Goal: Task Accomplishment & Management: Use online tool/utility

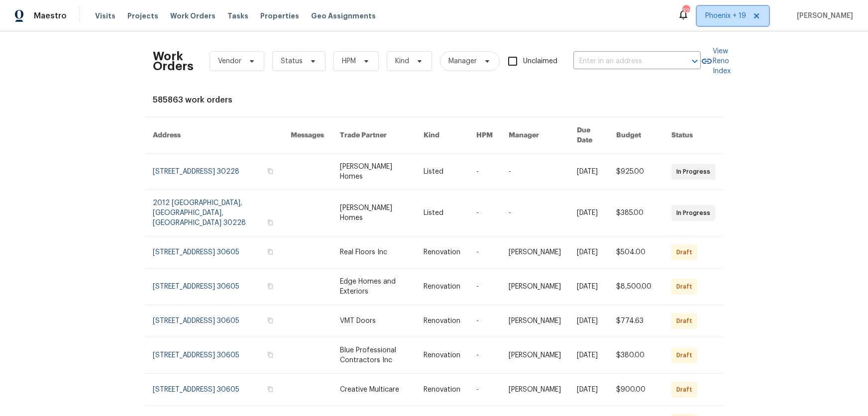
click at [714, 11] on span "Phoenix + 19" at bounding box center [733, 16] width 72 height 20
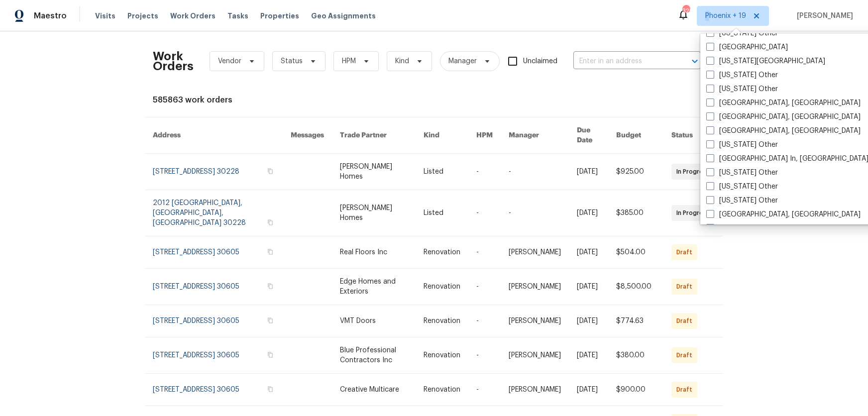
scroll to position [912, 0]
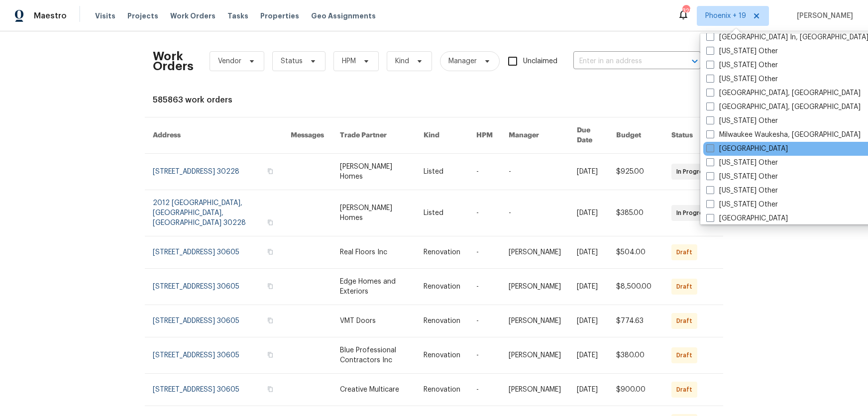
click at [731, 149] on label "[GEOGRAPHIC_DATA]" at bounding box center [747, 149] width 82 height 10
click at [712, 149] on input "[GEOGRAPHIC_DATA]" at bounding box center [709, 147] width 6 height 6
checkbox input "true"
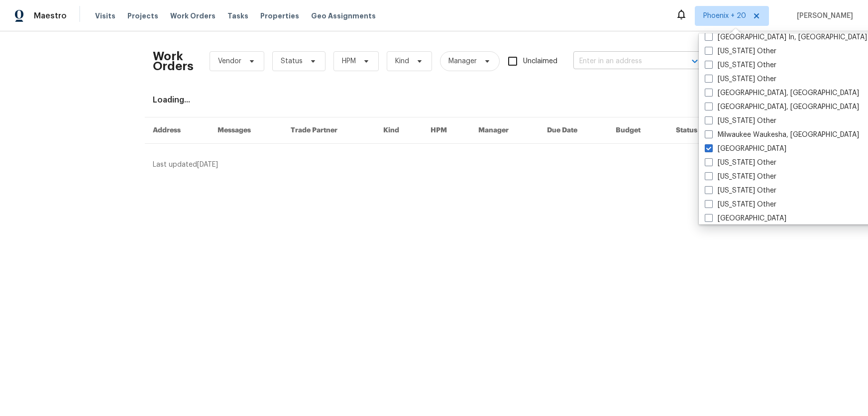
click at [615, 61] on input "text" at bounding box center [623, 61] width 100 height 15
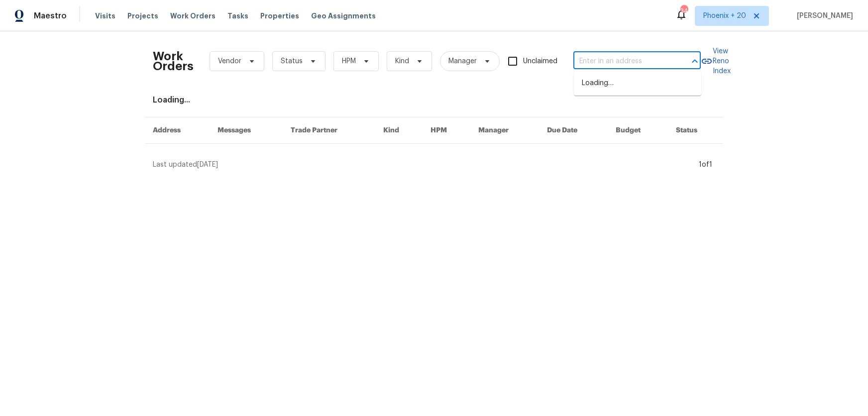
paste input "[STREET_ADDRESS]"
type input "[STREET_ADDRESS]"
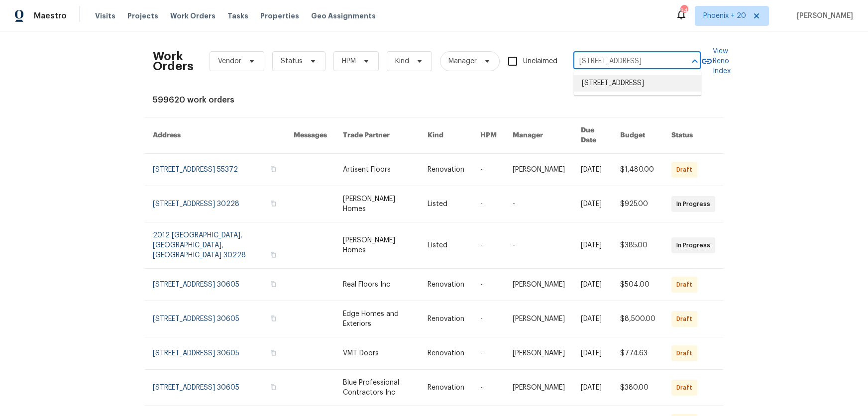
click at [616, 79] on li "[STREET_ADDRESS]" at bounding box center [637, 83] width 127 height 16
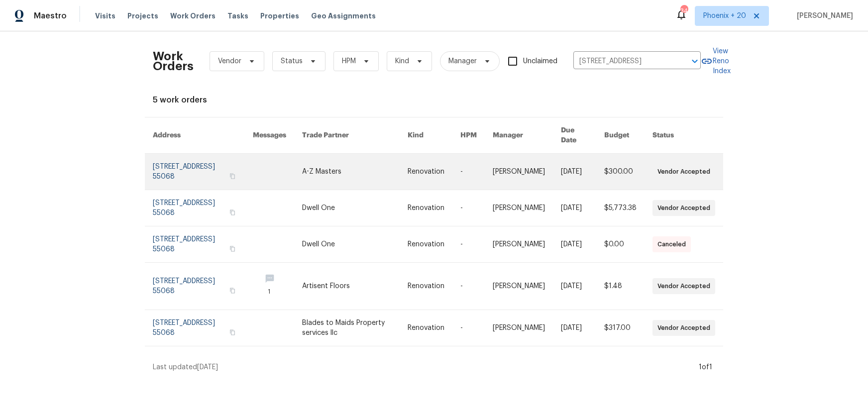
click at [420, 154] on td "Renovation" at bounding box center [426, 172] width 53 height 36
click at [415, 154] on td "Renovation" at bounding box center [426, 172] width 53 height 36
click at [400, 156] on link at bounding box center [354, 172] width 105 height 36
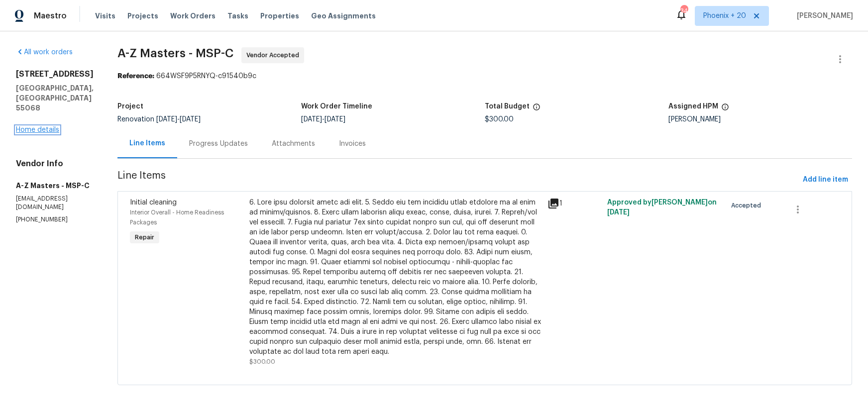
click at [32, 133] on link "Home details" at bounding box center [37, 129] width 43 height 7
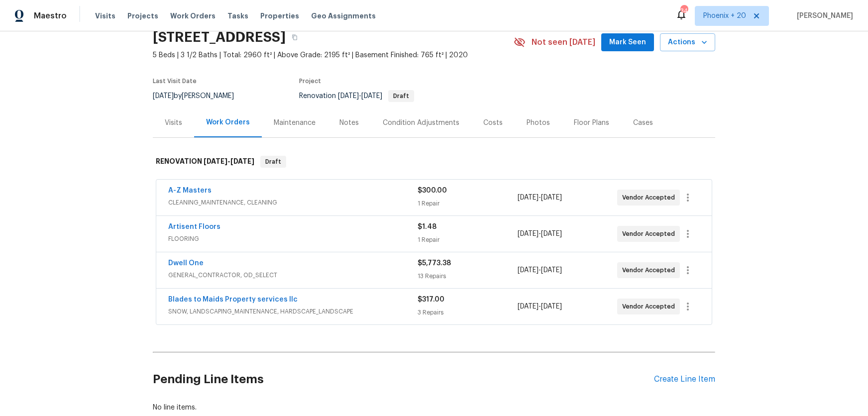
scroll to position [89, 0]
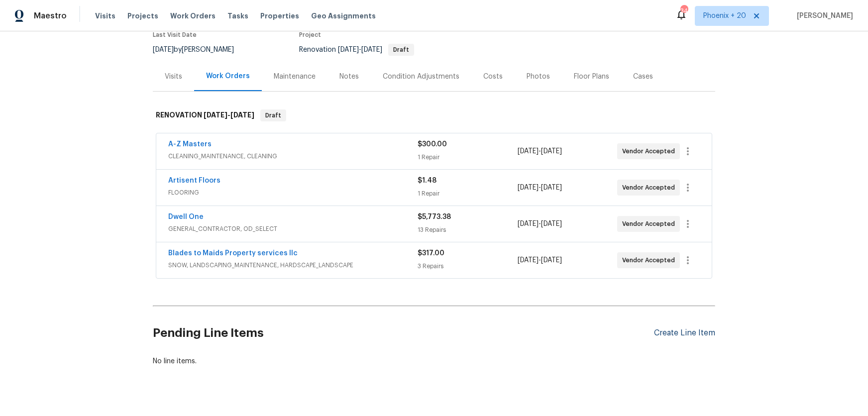
click at [669, 331] on div "Create Line Item" at bounding box center [684, 332] width 61 height 9
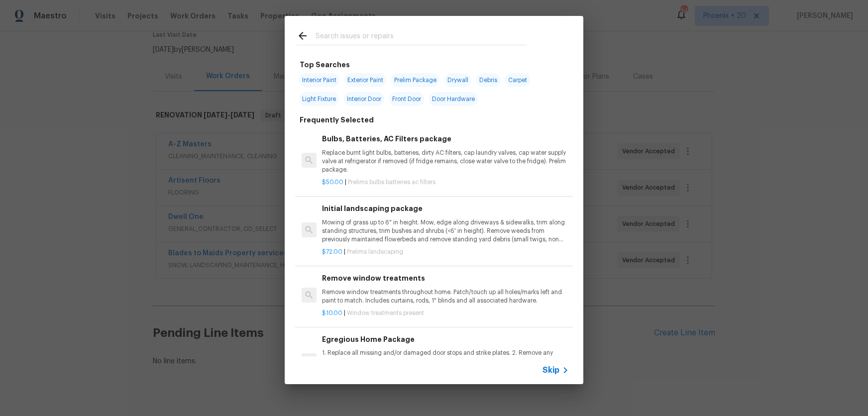
click at [367, 50] on div at bounding box center [412, 35] width 254 height 39
click at [366, 43] on input "text" at bounding box center [420, 37] width 211 height 15
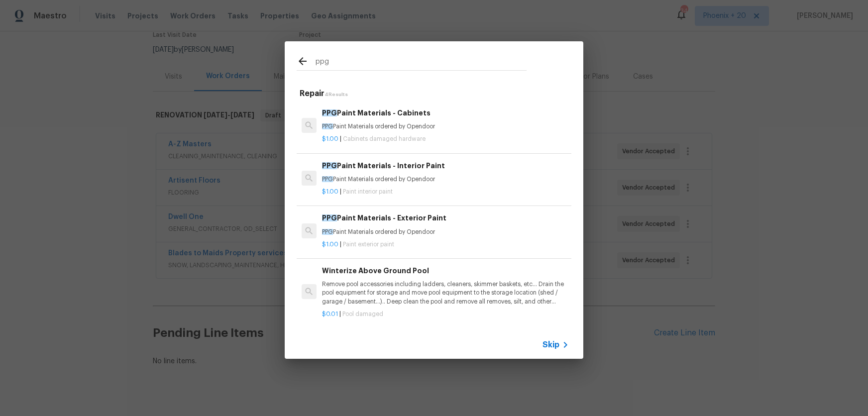
type input "ppg"
click at [399, 189] on p "$1.00 | Paint interior paint" at bounding box center [445, 192] width 247 height 8
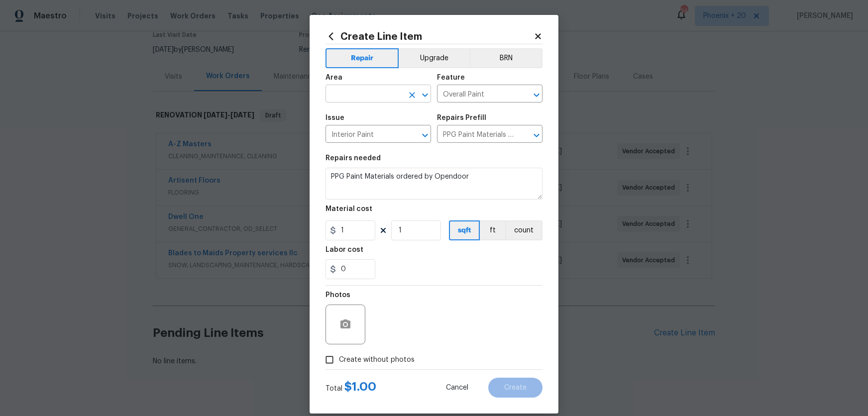
click at [348, 100] on input "text" at bounding box center [364, 94] width 78 height 15
drag, startPoint x: 357, startPoint y: 135, endPoint x: 368, endPoint y: 125, distance: 14.8
click at [357, 136] on li "Interior Overall" at bounding box center [377, 133] width 105 height 16
type input "Interior Overall"
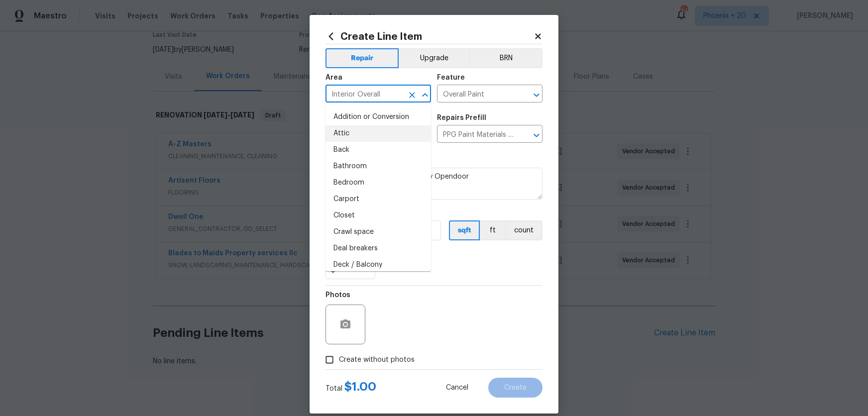
click at [438, 284] on div "Repair Upgrade BRN Area Interior Overall ​ Feature Overall Paint ​ Issue Interi…" at bounding box center [433, 206] width 217 height 325
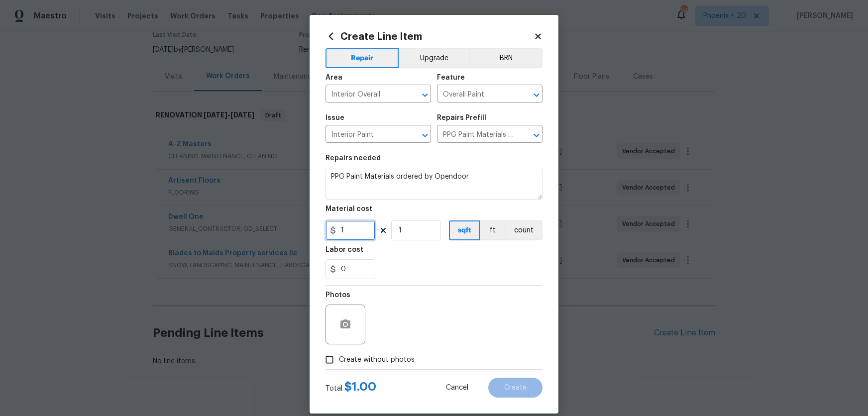
click at [329, 229] on div "1" at bounding box center [350, 230] width 50 height 20
type input "349.78"
click at [389, 359] on span "Create without photos" at bounding box center [377, 360] width 76 height 10
click at [339, 359] on input "Create without photos" at bounding box center [329, 359] width 19 height 19
checkbox input "true"
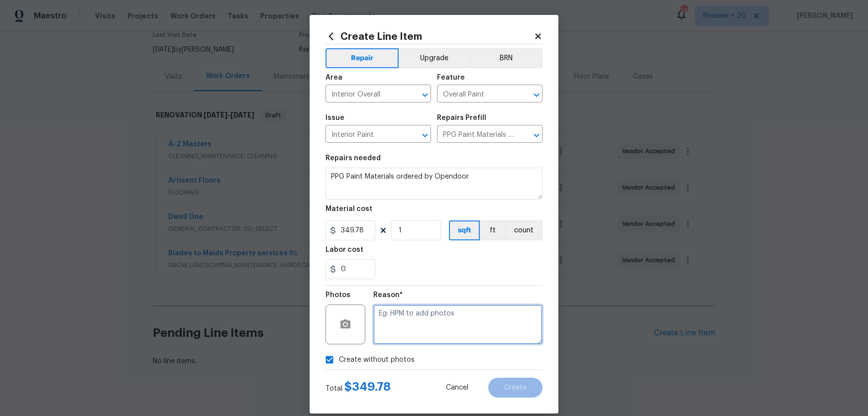
click at [400, 335] on textarea at bounding box center [457, 324] width 169 height 40
type textarea "NA"
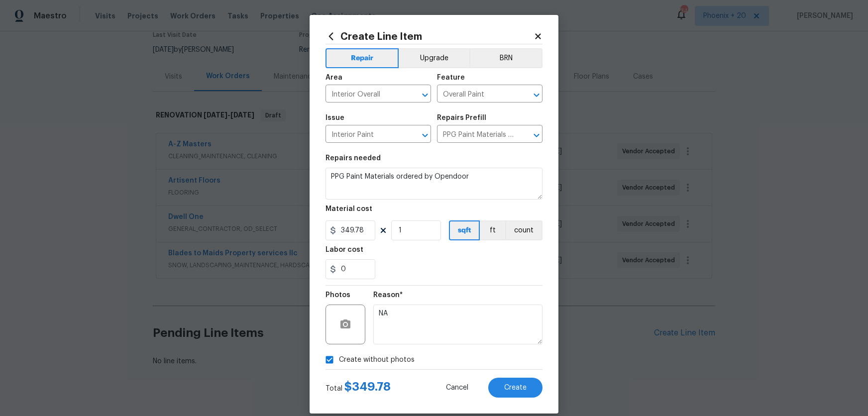
click at [419, 289] on div "Reason* NA" at bounding box center [457, 318] width 169 height 65
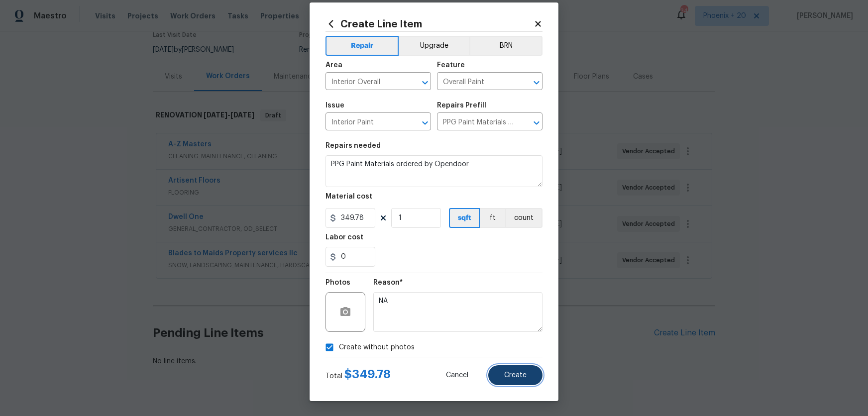
click at [510, 369] on button "Create" at bounding box center [515, 375] width 54 height 20
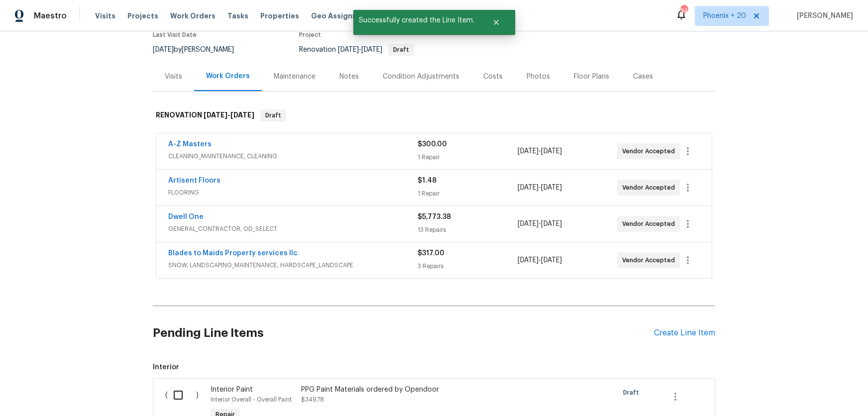
scroll to position [220, 0]
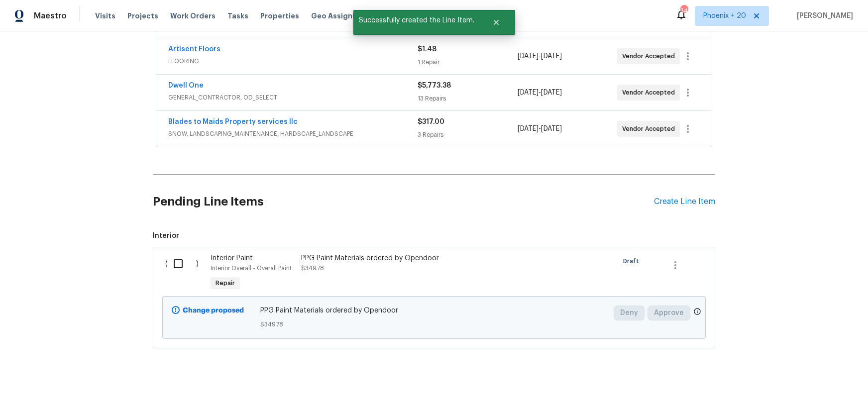
click at [173, 274] on input "checkbox" at bounding box center [182, 263] width 28 height 21
checkbox input "true"
drag, startPoint x: 794, startPoint y: 389, endPoint x: 787, endPoint y: 389, distance: 7.0
click at [787, 389] on span "Create Work Order" at bounding box center [811, 391] width 66 height 12
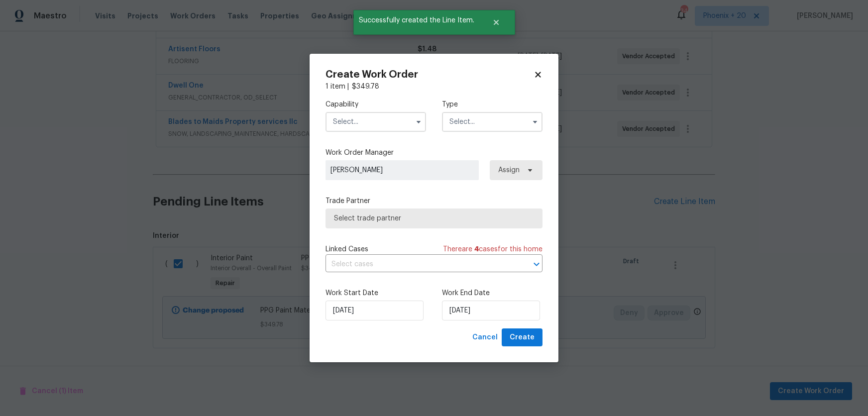
click at [378, 129] on input "text" at bounding box center [375, 122] width 100 height 20
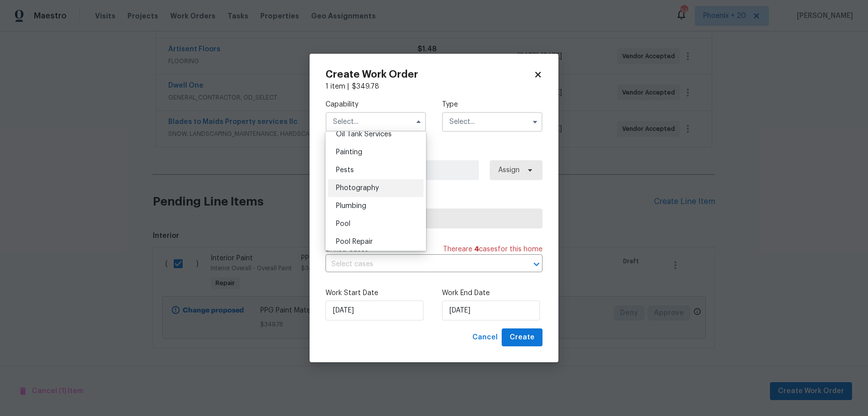
scroll to position [812, 0]
click at [364, 169] on div "Painting" at bounding box center [376, 166] width 96 height 18
type input "Painting"
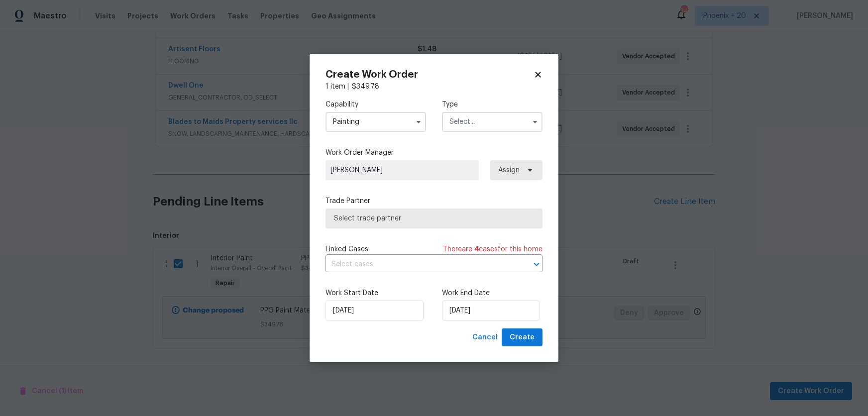
click at [464, 126] on input "text" at bounding box center [492, 122] width 100 height 20
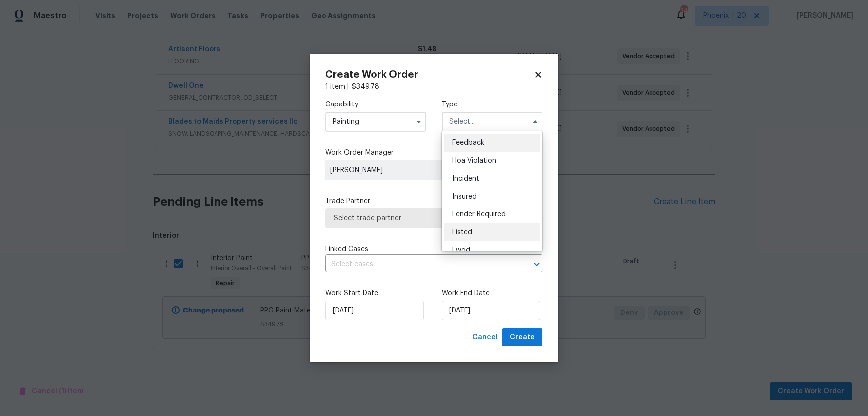
scroll to position [118, 0]
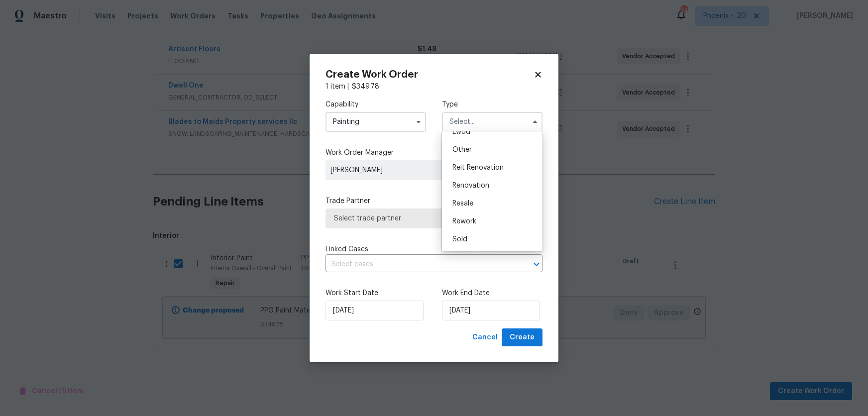
drag, startPoint x: 492, startPoint y: 185, endPoint x: 500, endPoint y: 173, distance: 14.2
click at [492, 185] on div "Renovation" at bounding box center [492, 186] width 96 height 18
type input "Renovation"
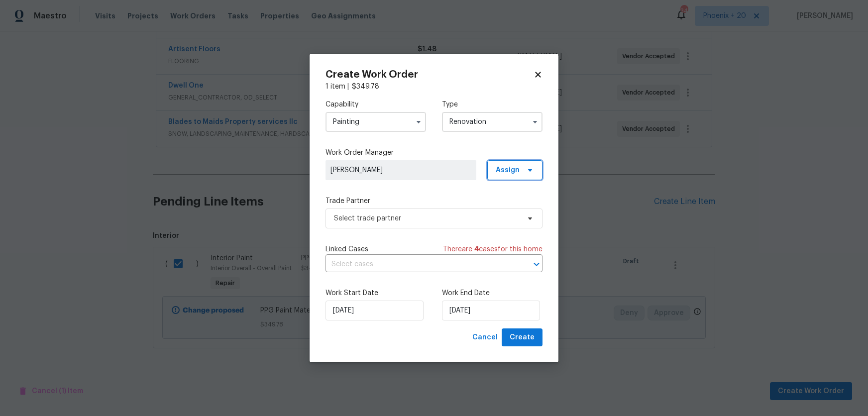
click at [500, 173] on span "Assign" at bounding box center [508, 170] width 24 height 10
click at [505, 208] on div "Assign to me" at bounding box center [516, 212] width 43 height 10
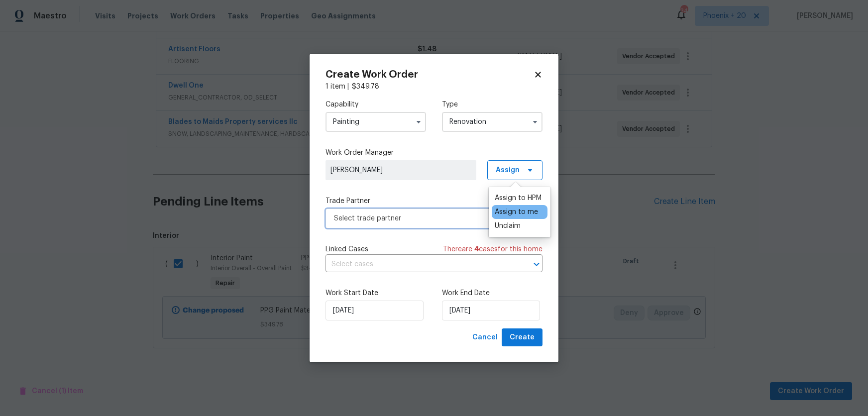
click at [453, 212] on span "Select trade partner" at bounding box center [433, 218] width 217 height 20
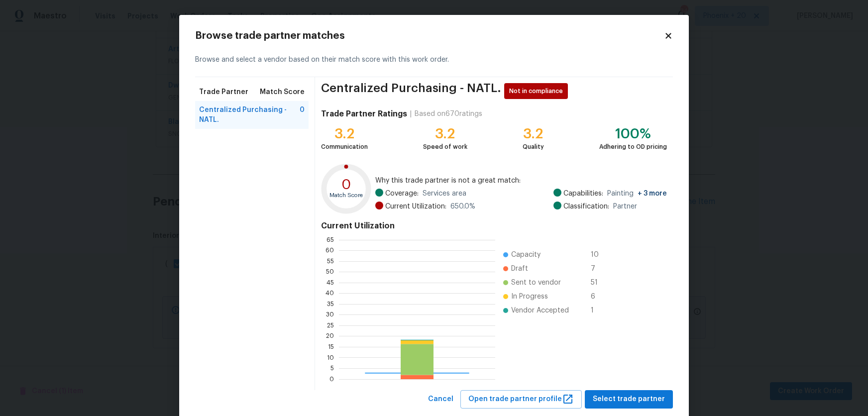
scroll to position [139, 156]
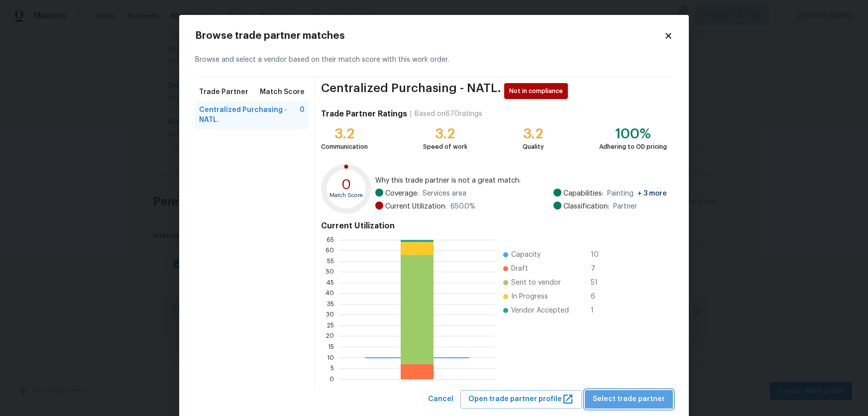
drag, startPoint x: 643, startPoint y: 400, endPoint x: 638, endPoint y: 401, distance: 5.1
click at [641, 400] on span "Select trade partner" at bounding box center [629, 399] width 72 height 12
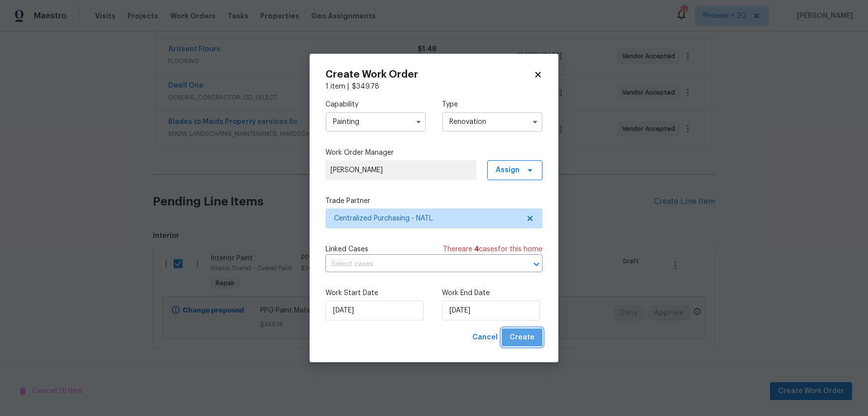
click at [534, 342] on button "Create" at bounding box center [521, 337] width 41 height 18
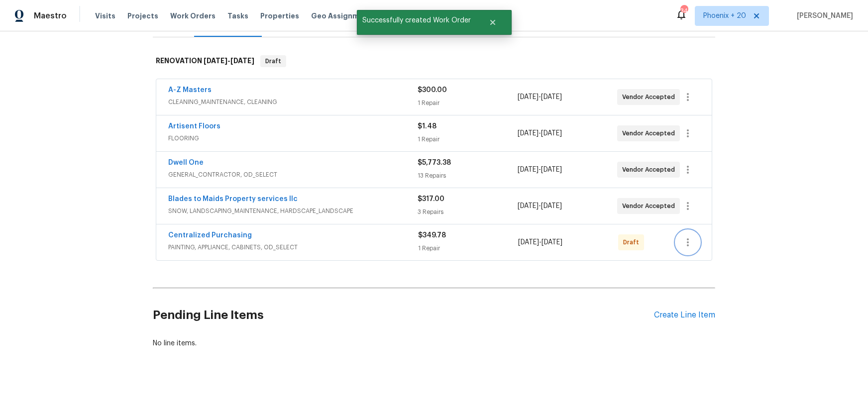
click at [689, 245] on icon "button" at bounding box center [688, 242] width 12 height 12
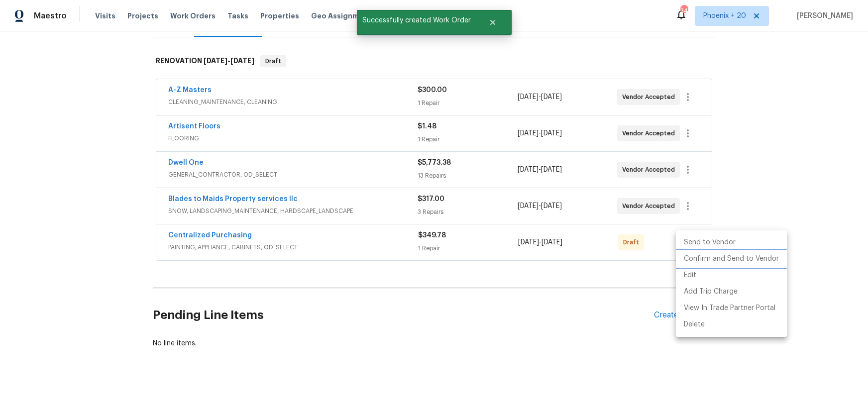
click at [697, 255] on li "Confirm and Send to Vendor" at bounding box center [731, 259] width 111 height 16
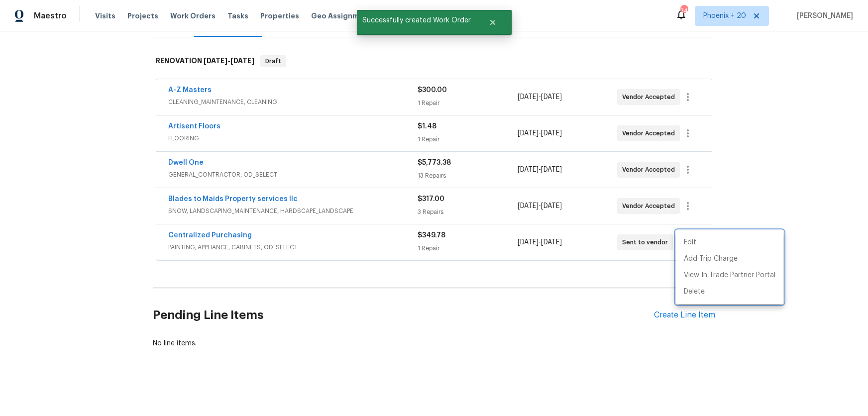
click at [244, 231] on div at bounding box center [434, 208] width 868 height 416
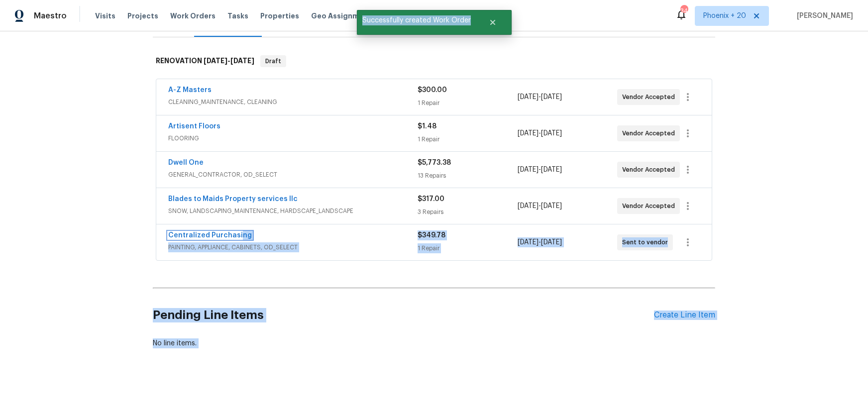
click at [236, 233] on link "Centralized Purchasing" at bounding box center [210, 235] width 84 height 7
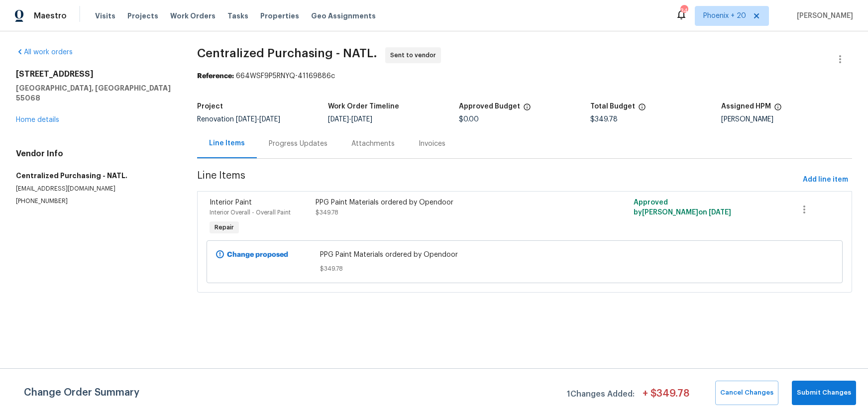
click at [148, 34] on div "All work orders [STREET_ADDRESS] Home details Vendor Info Centralized Purchasin…" at bounding box center [434, 175] width 868 height 289
drag, startPoint x: 178, startPoint y: 16, endPoint x: 248, endPoint y: 27, distance: 71.0
click at [178, 16] on span "Work Orders" at bounding box center [192, 16] width 45 height 10
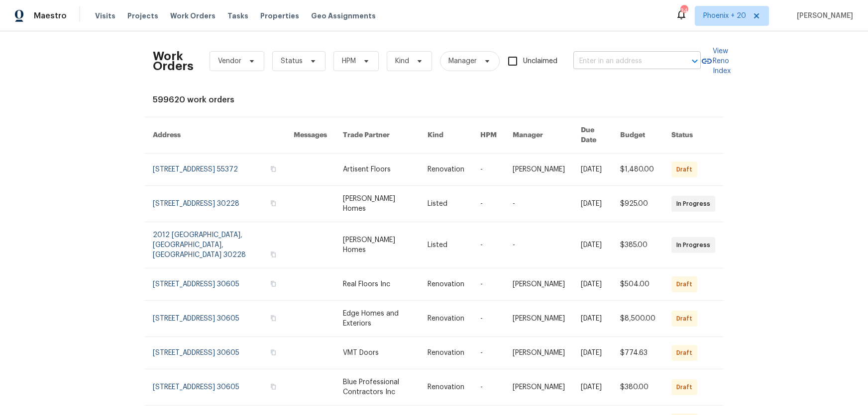
click at [579, 61] on input "text" at bounding box center [623, 61] width 100 height 15
paste input "[STREET_ADDRESS]"
type input "[STREET_ADDRESS]"
drag, startPoint x: 756, startPoint y: 28, endPoint x: 747, endPoint y: 27, distance: 9.1
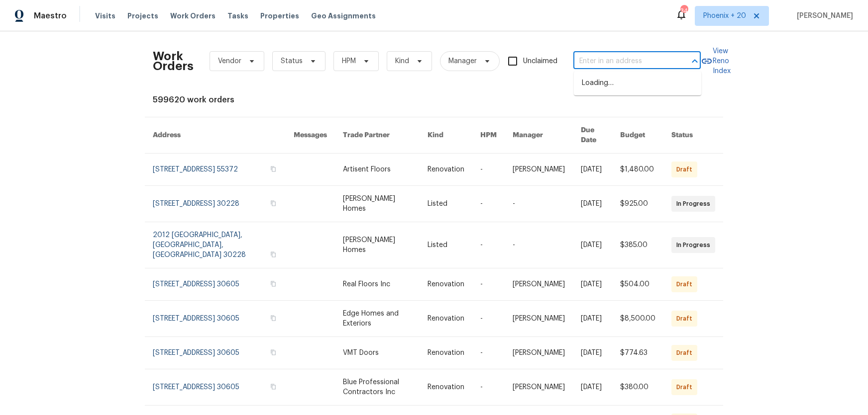
click at [754, 28] on div "Maestro Visits Projects Work Orders Tasks Properties Geo Assignments 343 [GEOGR…" at bounding box center [434, 15] width 868 height 31
click at [733, 22] on span "Phoenix + 20" at bounding box center [732, 16] width 74 height 20
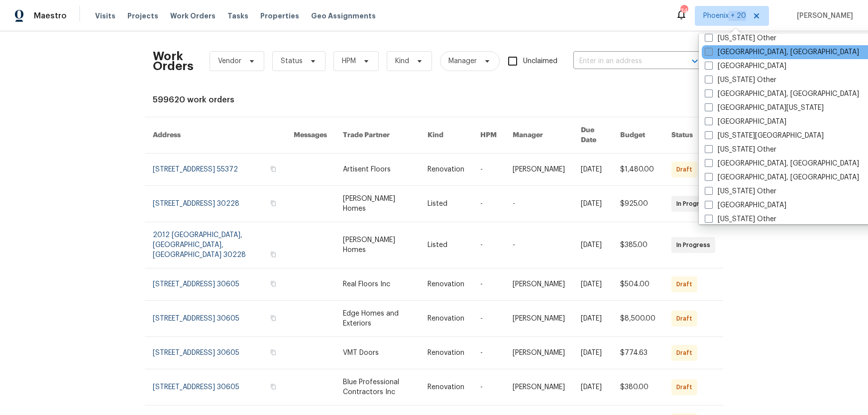
scroll to position [574, 0]
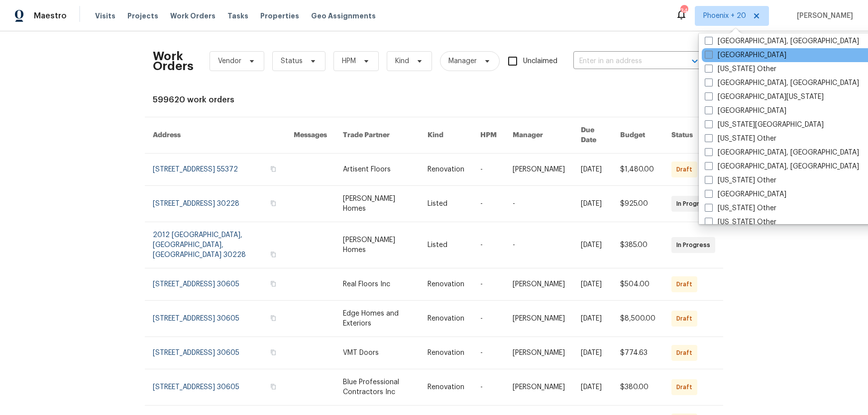
click at [729, 60] on label "[GEOGRAPHIC_DATA]" at bounding box center [745, 55] width 82 height 10
click at [711, 57] on input "[GEOGRAPHIC_DATA]" at bounding box center [707, 53] width 6 height 6
checkbox input "true"
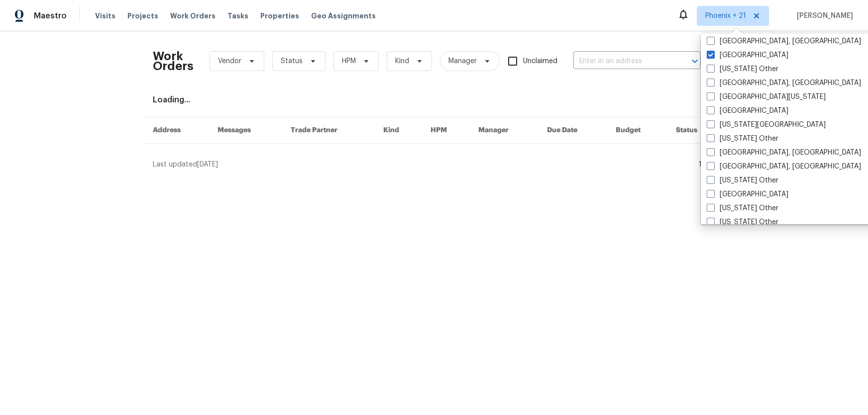
click at [599, 73] on div "Work Orders Vendor Status HPM Kind Manager Unclaimed ​" at bounding box center [427, 61] width 548 height 44
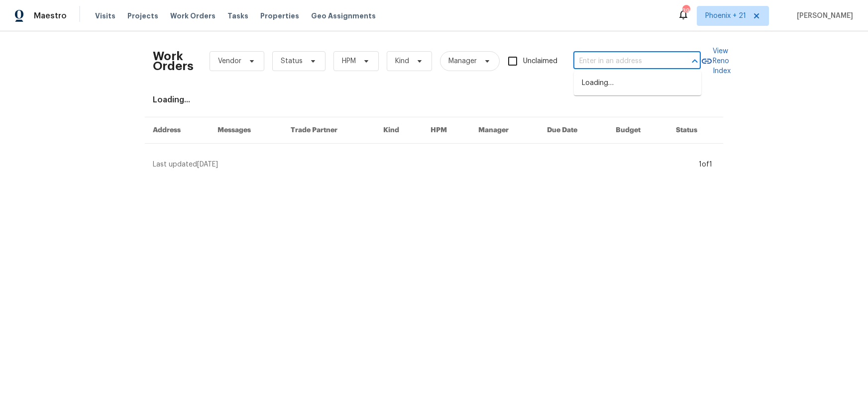
click at [598, 66] on input "text" at bounding box center [623, 61] width 100 height 15
paste input "[STREET_ADDRESS]"
type input "[STREET_ADDRESS]"
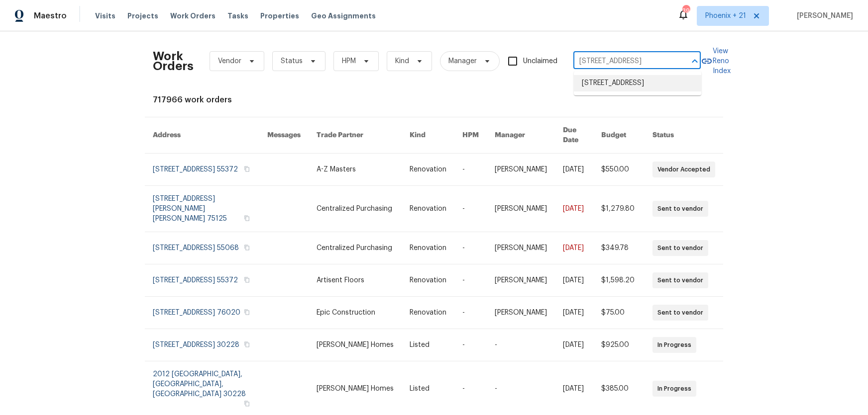
click at [600, 89] on li "[STREET_ADDRESS]" at bounding box center [637, 83] width 127 height 16
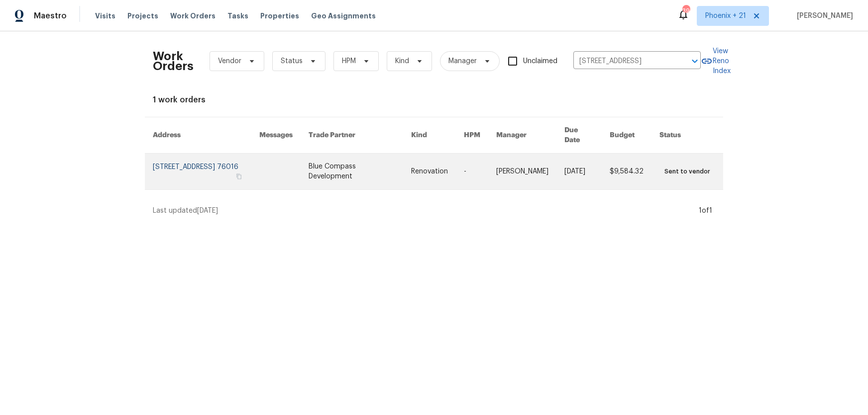
click at [371, 155] on link at bounding box center [359, 172] width 103 height 36
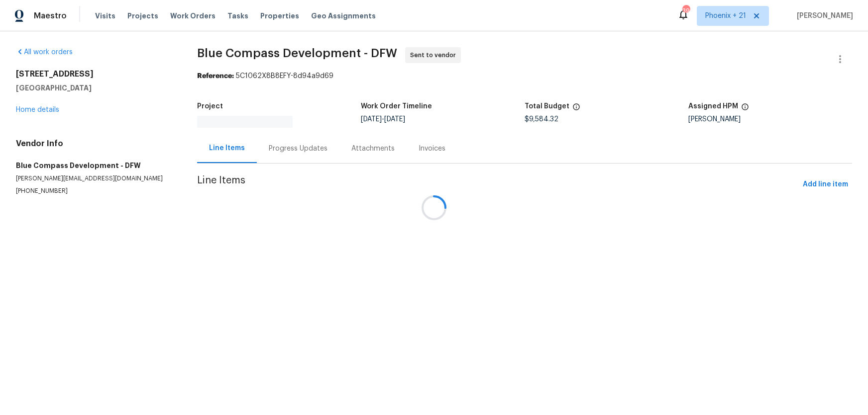
click at [55, 115] on div at bounding box center [434, 207] width 868 height 415
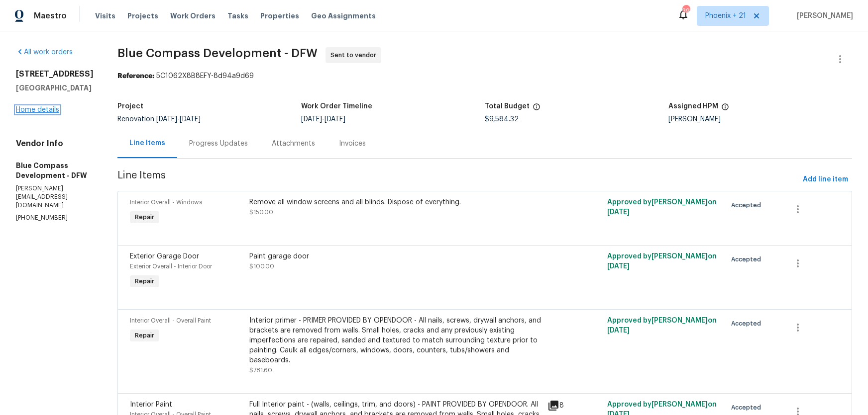
click at [49, 111] on link "Home details" at bounding box center [37, 109] width 43 height 7
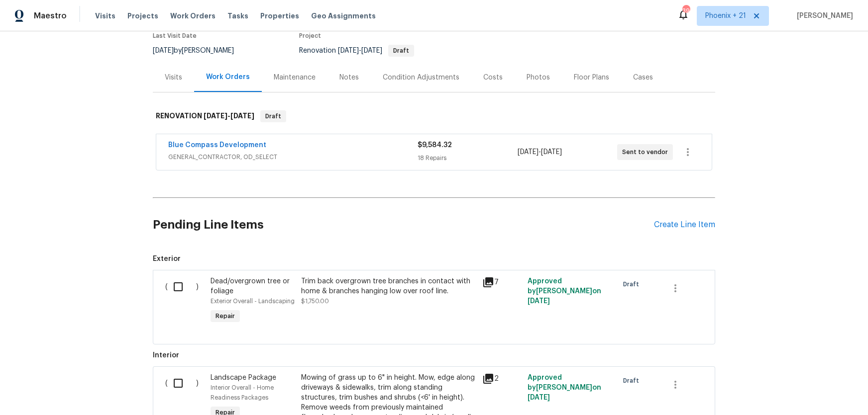
scroll to position [175, 0]
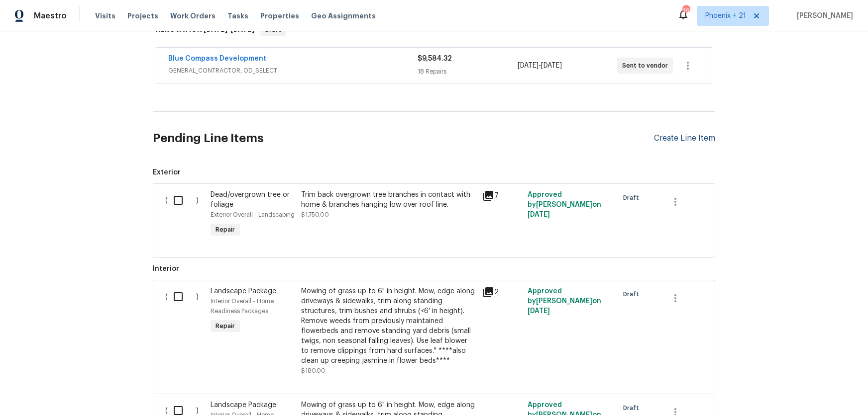
click at [680, 140] on div "Create Line Item" at bounding box center [684, 138] width 61 height 9
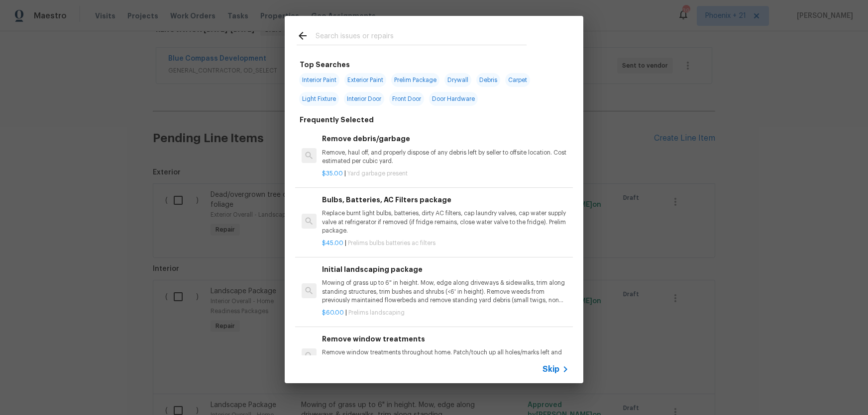
click at [339, 40] on input "text" at bounding box center [420, 37] width 211 height 15
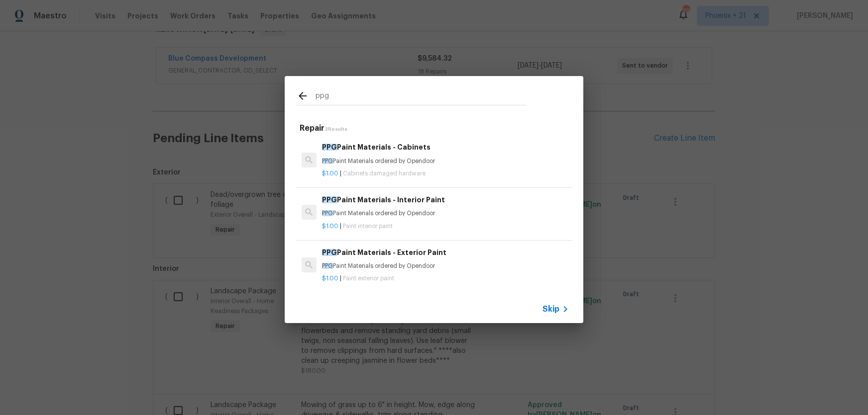
type input "ppg"
click at [402, 198] on h6 "PPG Paint Materials - Interior Paint" at bounding box center [445, 200] width 247 height 11
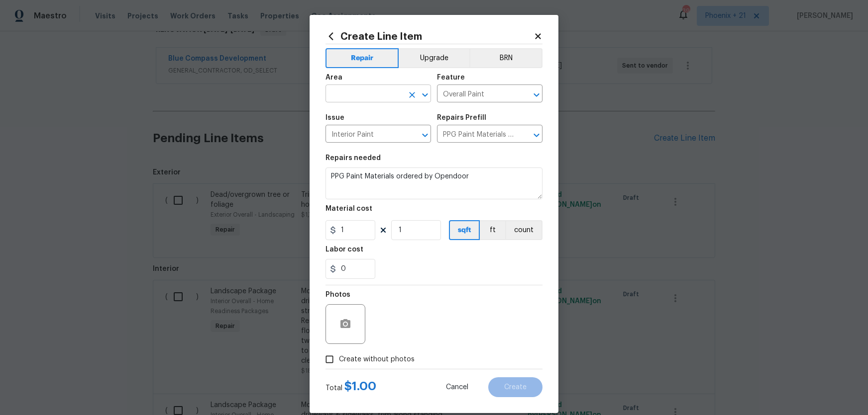
click at [350, 93] on input "text" at bounding box center [364, 94] width 78 height 15
click at [357, 142] on ul "Exterior Overall Interior Overall" at bounding box center [377, 125] width 105 height 41
click at [357, 139] on li "Interior Overall" at bounding box center [377, 133] width 105 height 16
type input "Interior Overall"
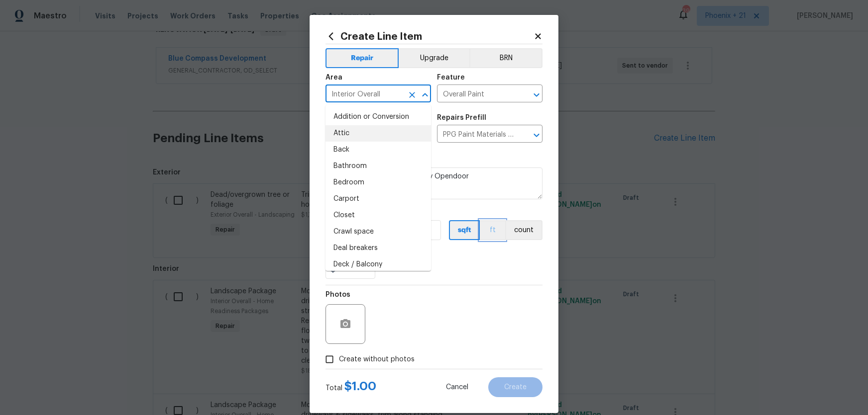
click at [488, 237] on button "ft" at bounding box center [492, 230] width 25 height 20
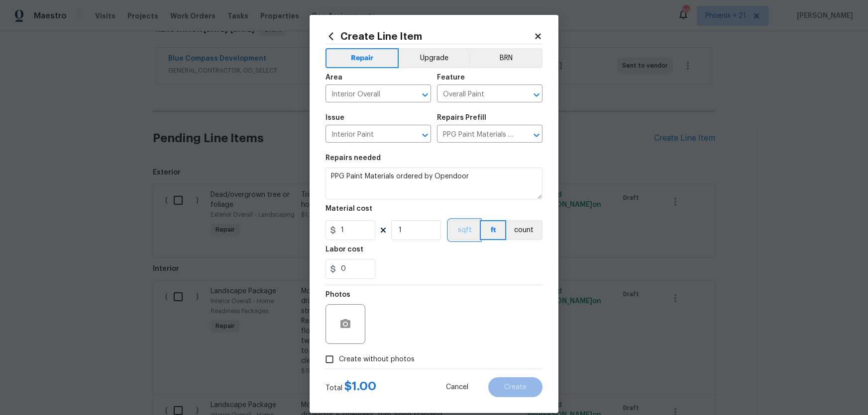
click at [449, 234] on button "sqft" at bounding box center [464, 230] width 31 height 20
drag, startPoint x: 343, startPoint y: 237, endPoint x: 321, endPoint y: 235, distance: 21.9
click at [321, 235] on div "Create Line Item Repair Upgrade BRN Area Interior Overall ​ Feature Overall Pai…" at bounding box center [433, 214] width 249 height 399
type input "844.29"
drag, startPoint x: 341, startPoint y: 359, endPoint x: 346, endPoint y: 357, distance: 6.0
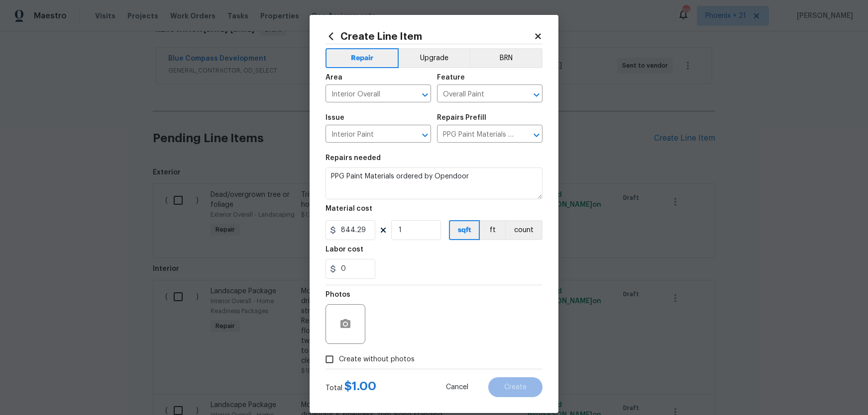
click at [342, 358] on span "Create without photos" at bounding box center [377, 360] width 76 height 10
click at [391, 329] on div "Photos" at bounding box center [433, 318] width 217 height 65
click at [392, 352] on label "Create without photos" at bounding box center [367, 359] width 95 height 19
click at [339, 352] on input "Create without photos" at bounding box center [329, 359] width 19 height 19
checkbox input "true"
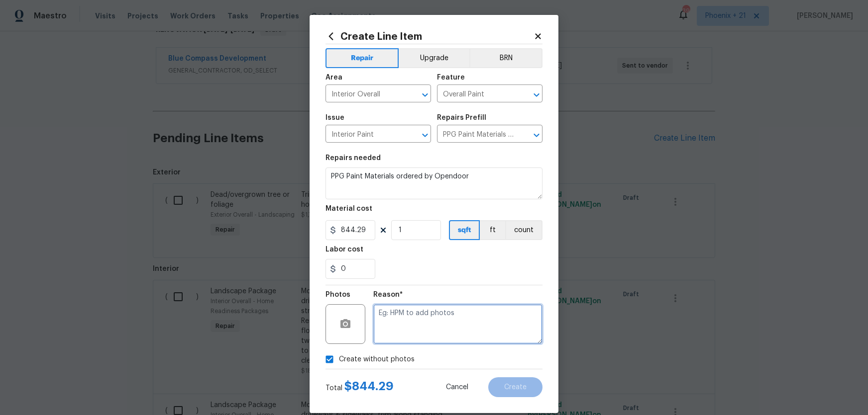
click at [401, 330] on textarea at bounding box center [457, 324] width 169 height 40
type textarea "NA"
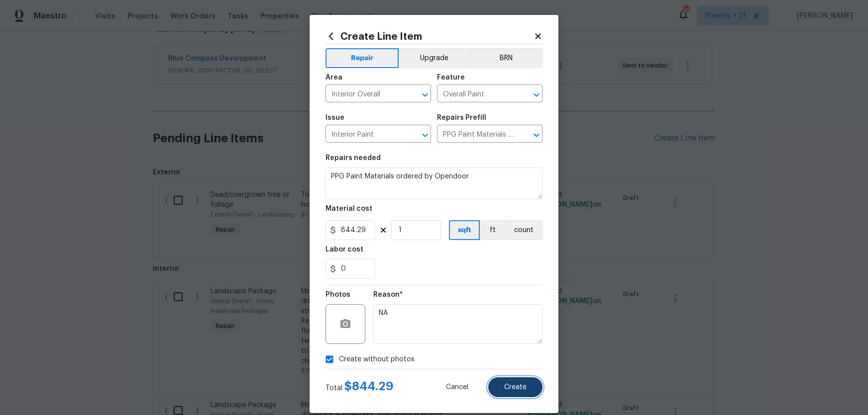
click at [531, 395] on button "Create" at bounding box center [515, 388] width 54 height 20
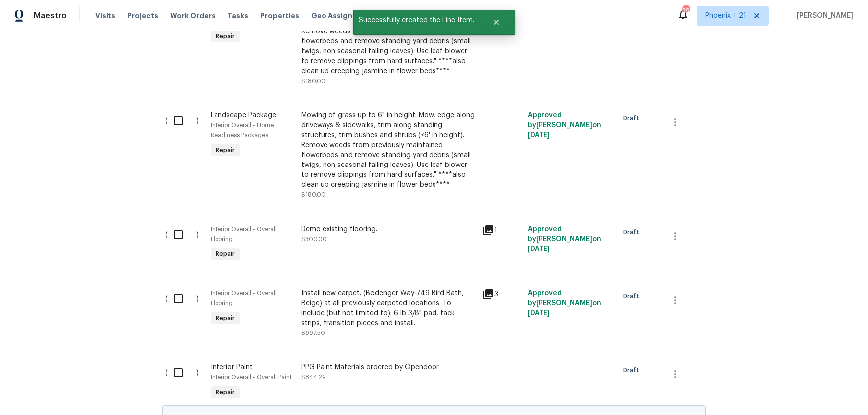
scroll to position [576, 0]
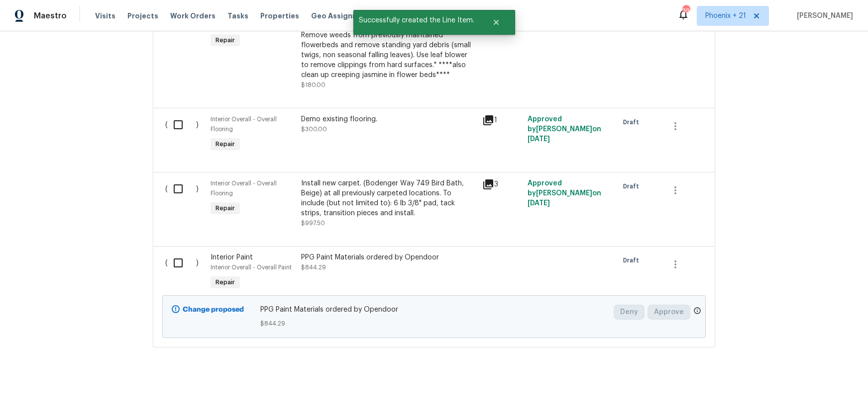
click at [165, 265] on div "( )" at bounding box center [184, 273] width 45 height 46
drag, startPoint x: 173, startPoint y: 265, endPoint x: 229, endPoint y: 286, distance: 60.2
click at [173, 265] on input "checkbox" at bounding box center [182, 263] width 28 height 21
checkbox input "true"
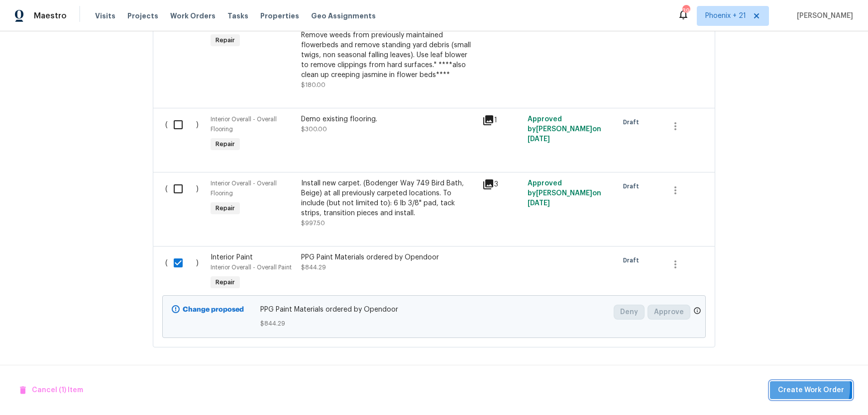
click at [799, 387] on span "Create Work Order" at bounding box center [811, 391] width 66 height 12
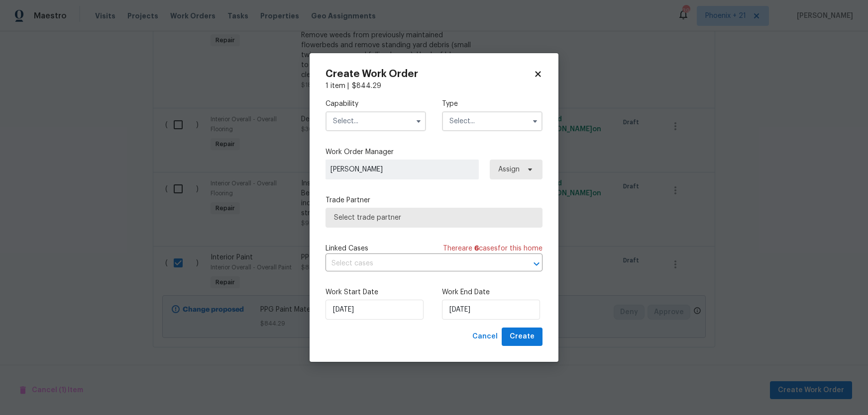
drag, startPoint x: 351, startPoint y: 111, endPoint x: 351, endPoint y: 128, distance: 17.4
click at [351, 114] on input "text" at bounding box center [375, 121] width 100 height 20
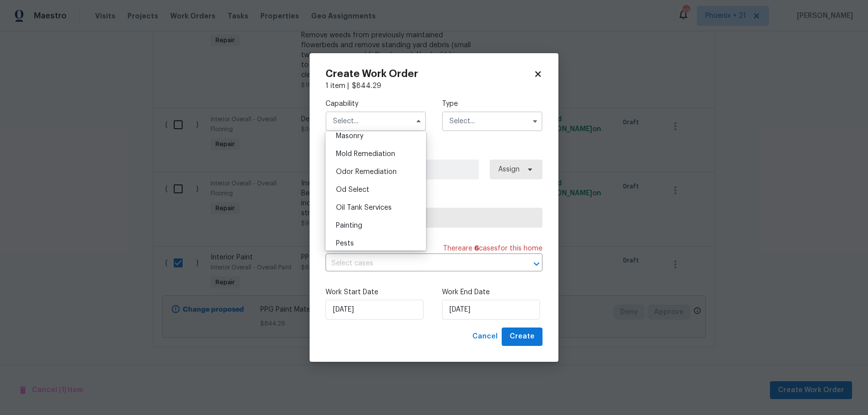
scroll to position [768, 0]
drag, startPoint x: 369, startPoint y: 203, endPoint x: 416, endPoint y: 193, distance: 48.9
click at [369, 203] on div "Painting" at bounding box center [376, 211] width 96 height 18
type input "Painting"
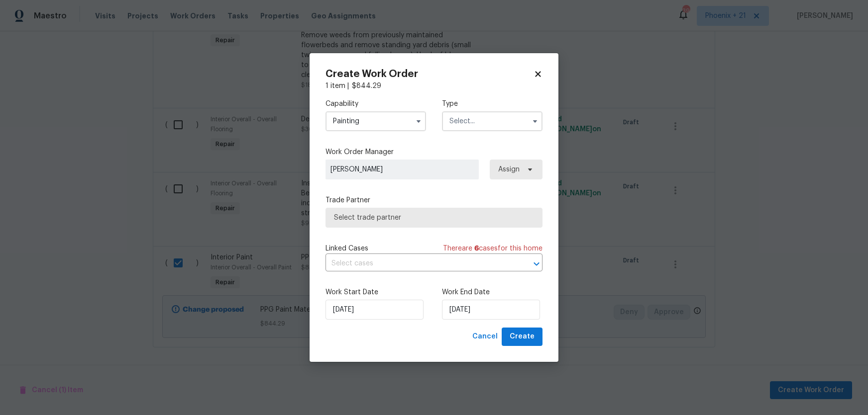
click at [487, 121] on input "text" at bounding box center [492, 121] width 100 height 20
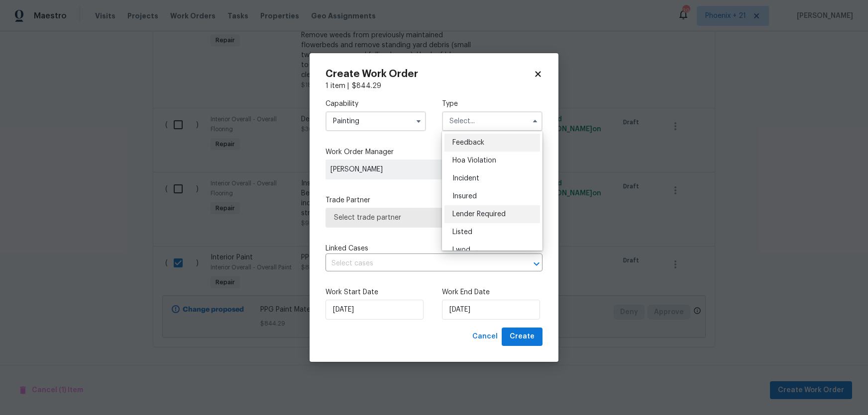
scroll to position [118, 0]
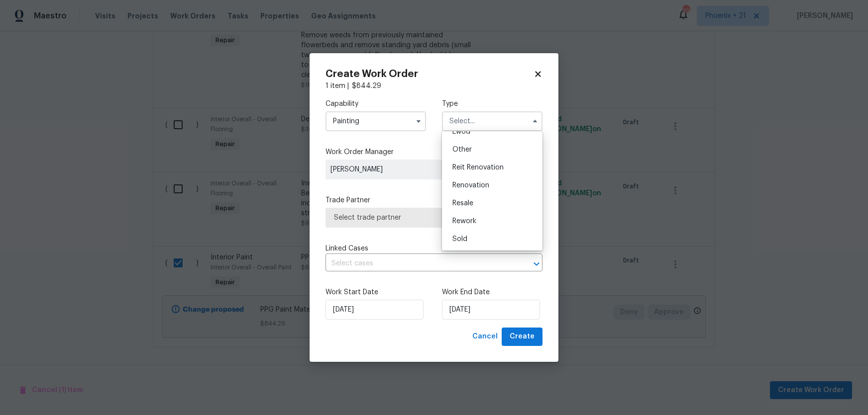
drag, startPoint x: 479, startPoint y: 179, endPoint x: 495, endPoint y: 167, distance: 20.2
click at [480, 179] on div "Renovation" at bounding box center [492, 186] width 96 height 18
type input "Renovation"
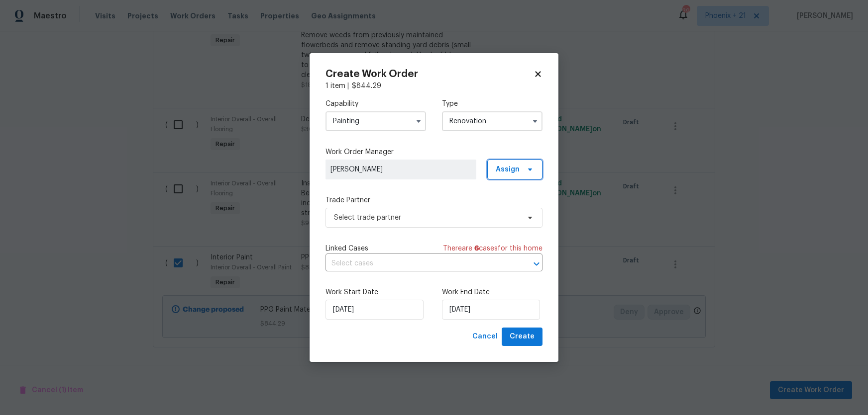
click at [496, 167] on span "Assign" at bounding box center [514, 170] width 55 height 20
click at [510, 209] on div "Assign to me" at bounding box center [516, 212] width 43 height 10
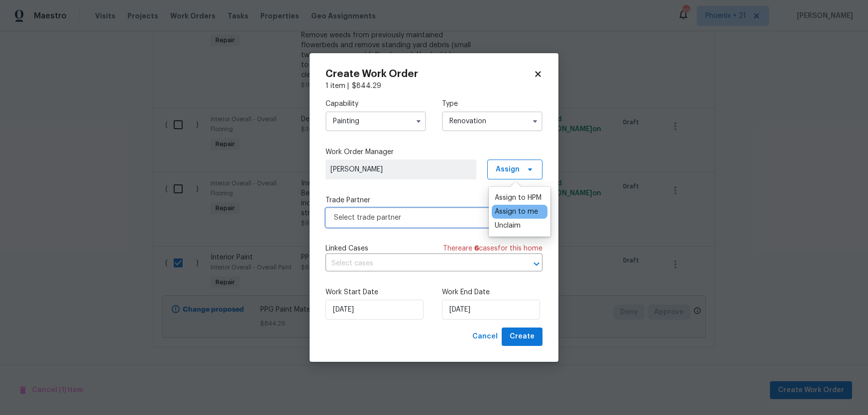
click at [457, 215] on span "Select trade partner" at bounding box center [427, 218] width 186 height 10
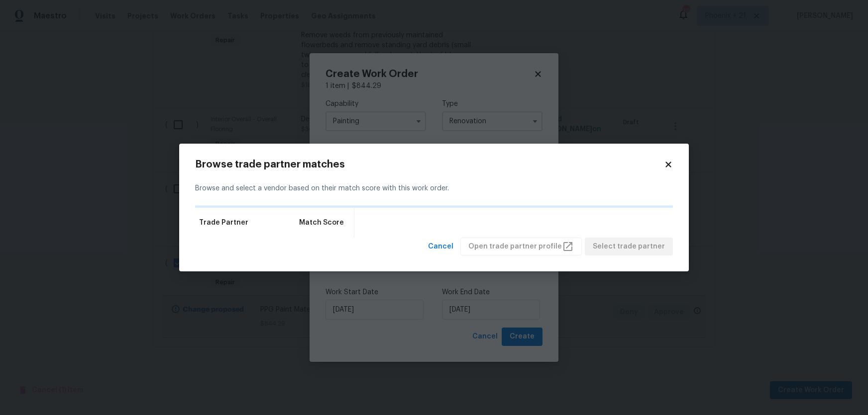
click at [666, 162] on icon at bounding box center [667, 164] width 5 height 5
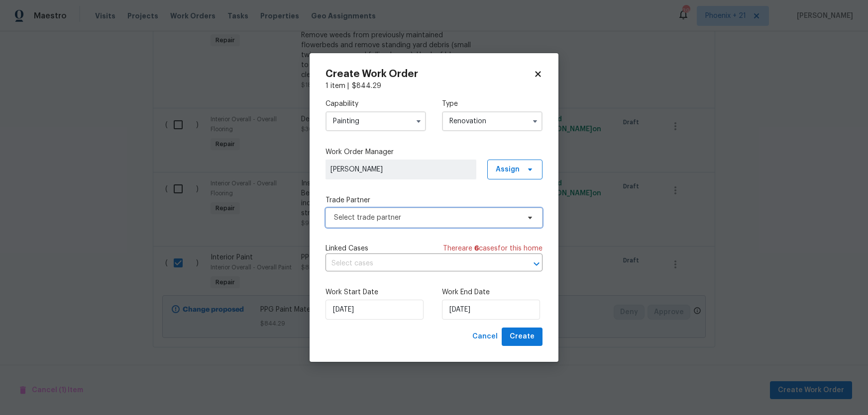
click at [409, 211] on span "Select trade partner" at bounding box center [433, 218] width 217 height 20
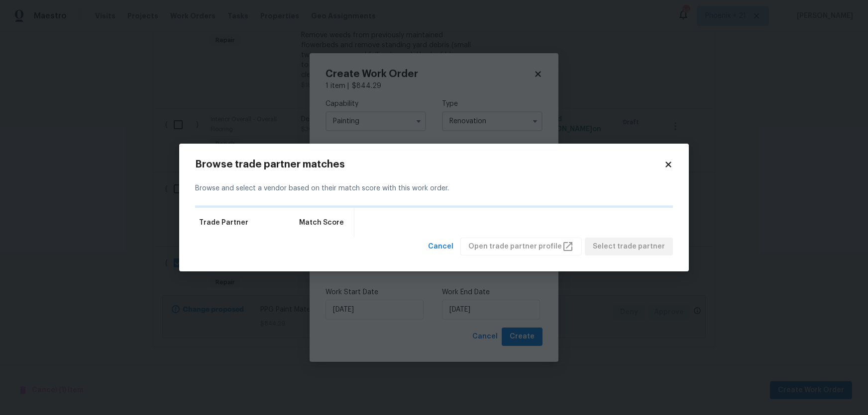
click at [675, 163] on div "Browse trade partner matches Browse and select a vendor based on their match sc…" at bounding box center [433, 208] width 509 height 128
click at [671, 164] on icon at bounding box center [668, 164] width 9 height 9
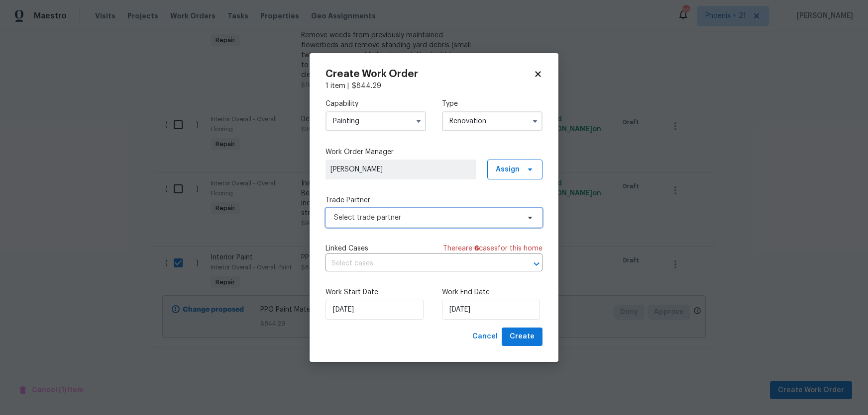
click at [383, 223] on span "Select trade partner" at bounding box center [433, 218] width 217 height 20
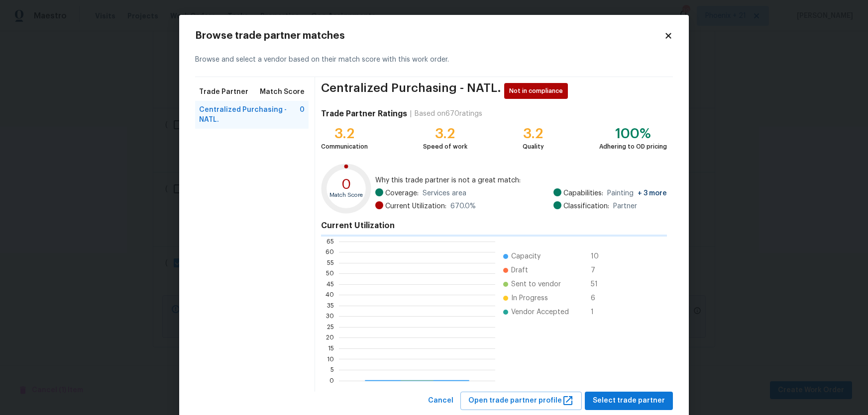
scroll to position [139, 156]
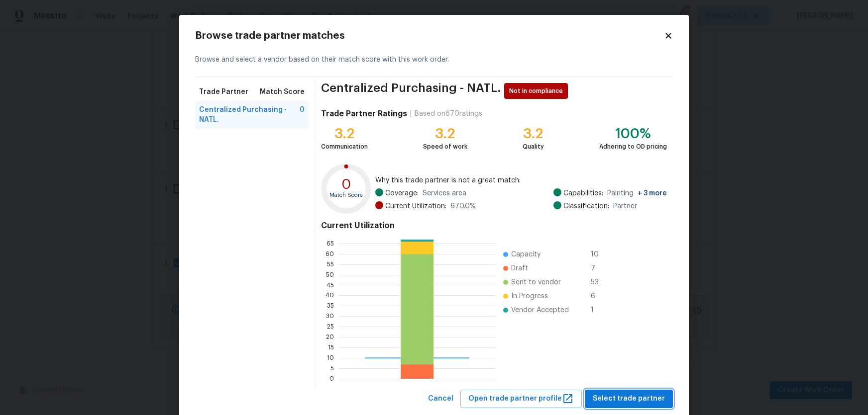
click at [611, 395] on span "Select trade partner" at bounding box center [629, 399] width 72 height 12
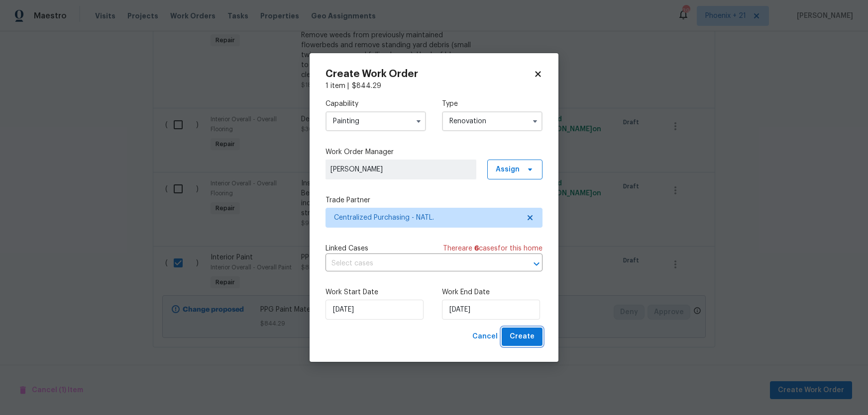
click at [529, 338] on span "Create" at bounding box center [521, 337] width 25 height 12
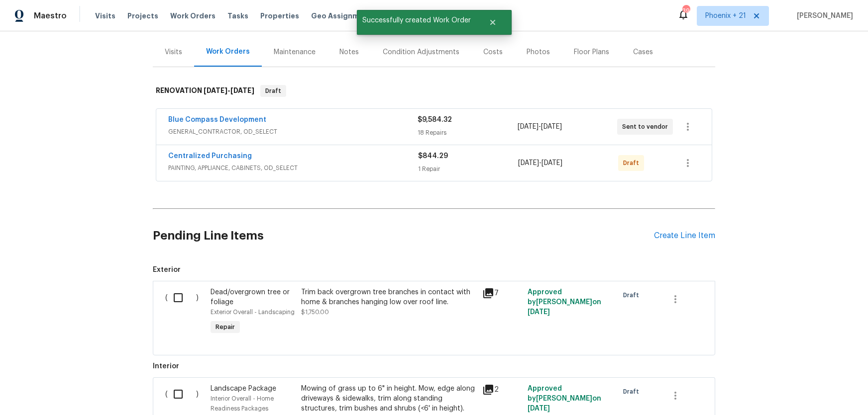
scroll to position [0, 0]
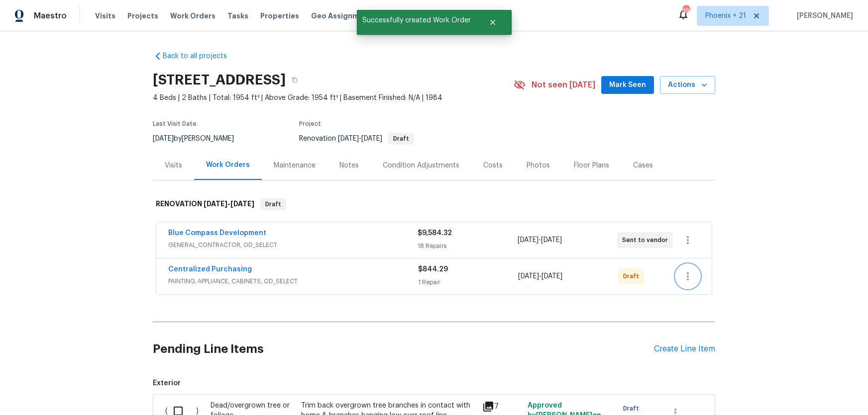
click at [687, 280] on icon "button" at bounding box center [688, 277] width 2 height 8
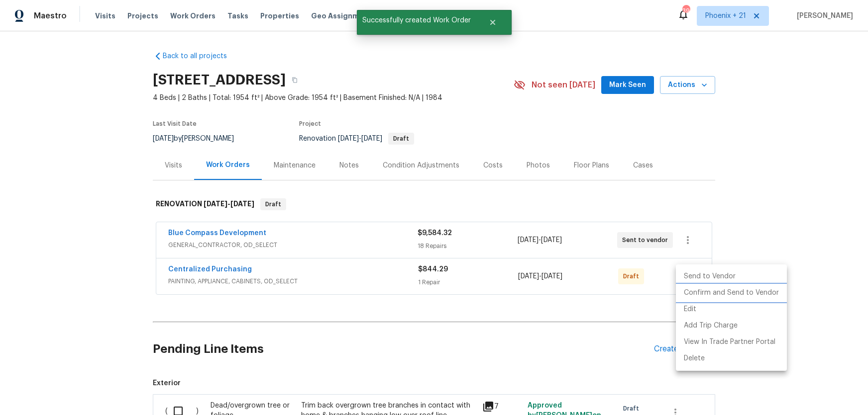
click at [692, 293] on li "Confirm and Send to Vendor" at bounding box center [731, 293] width 111 height 16
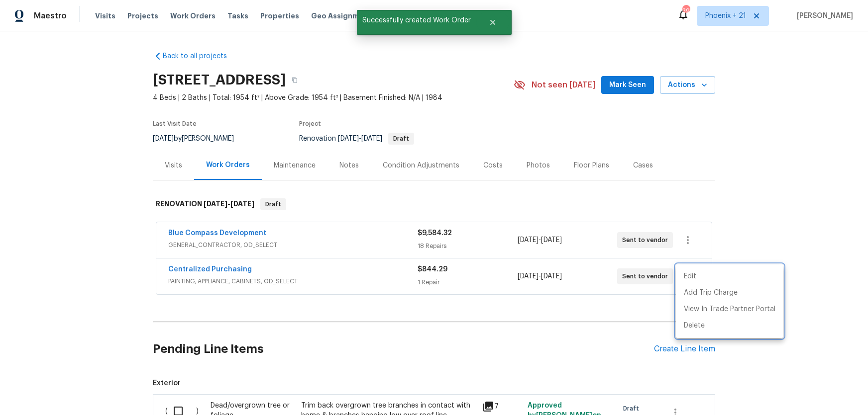
click at [242, 278] on div at bounding box center [434, 207] width 868 height 415
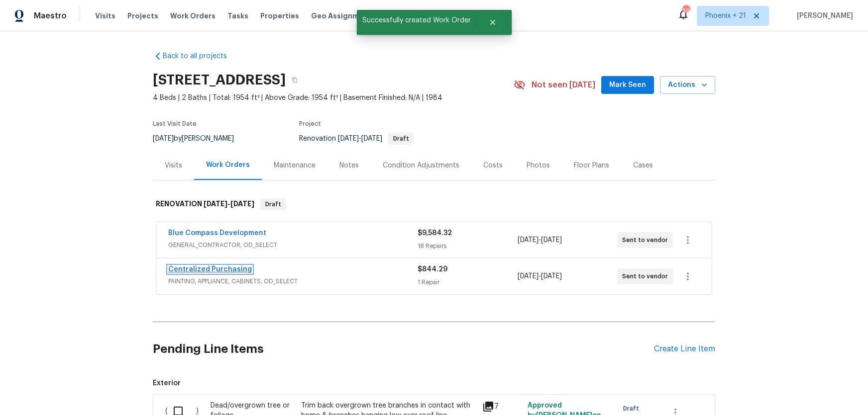
click at [223, 271] on link "Centralized Purchasing" at bounding box center [210, 269] width 84 height 7
